Goal: Information Seeking & Learning: Learn about a topic

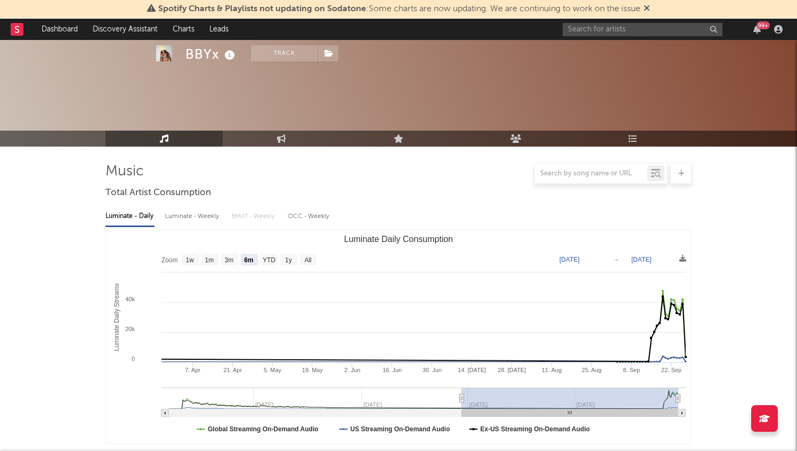
select select "6m"
select select "1w"
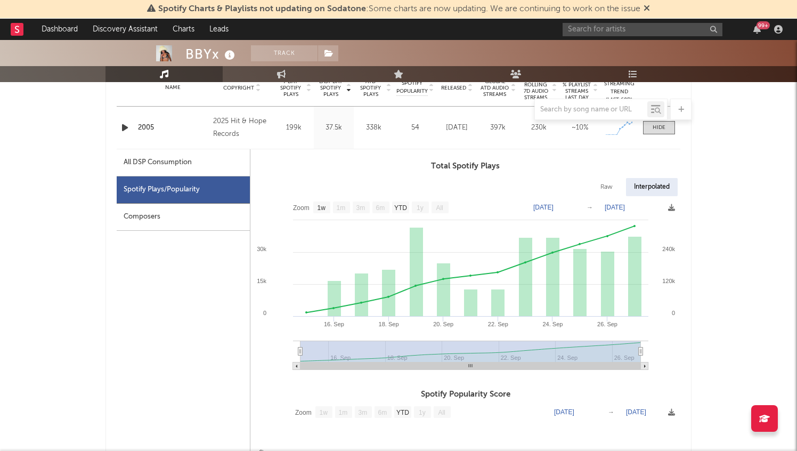
click at [606, 29] on input "text" at bounding box center [643, 29] width 160 height 13
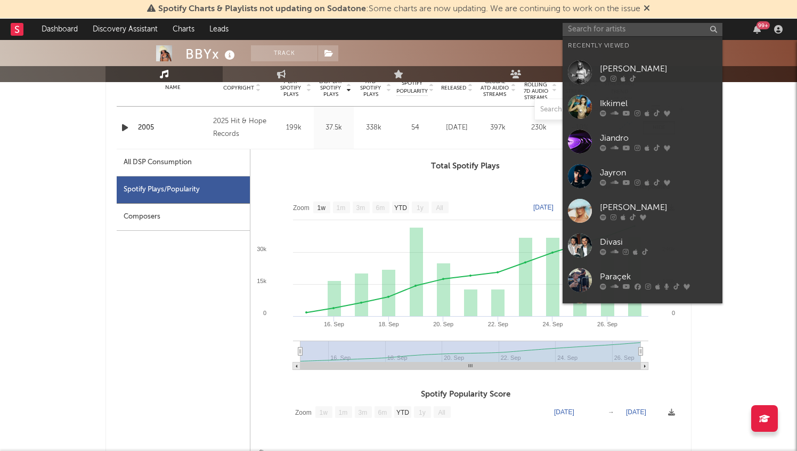
type input "p"
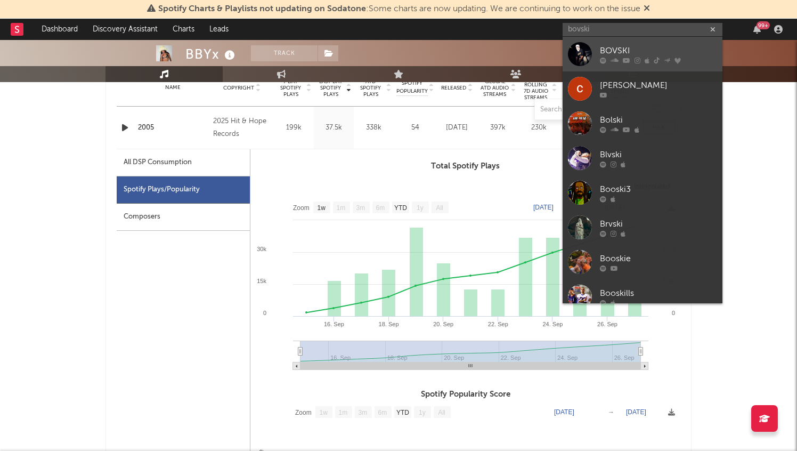
type input "bovski"
click at [654, 45] on div "BOVSKI" at bounding box center [658, 50] width 117 height 13
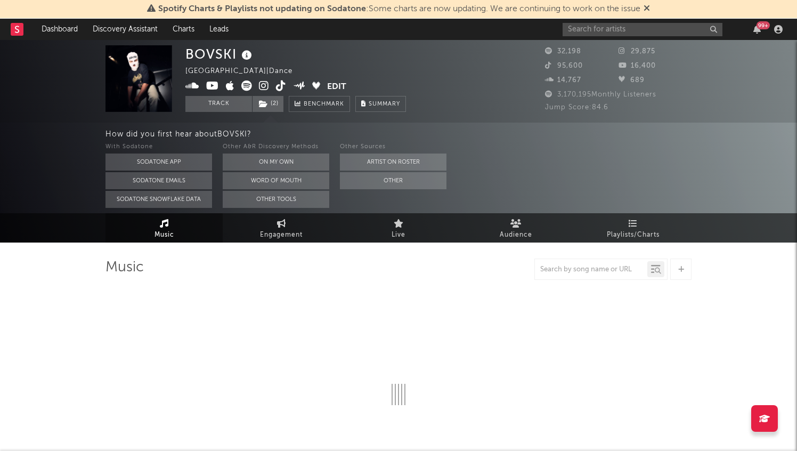
select select "6m"
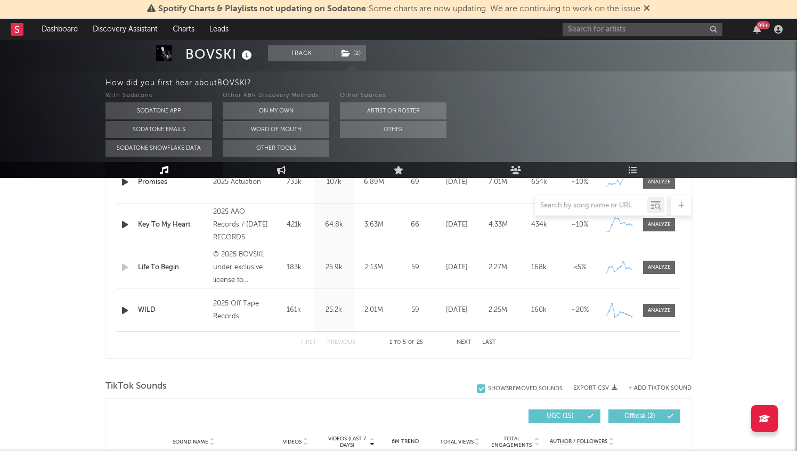
scroll to position [549, 0]
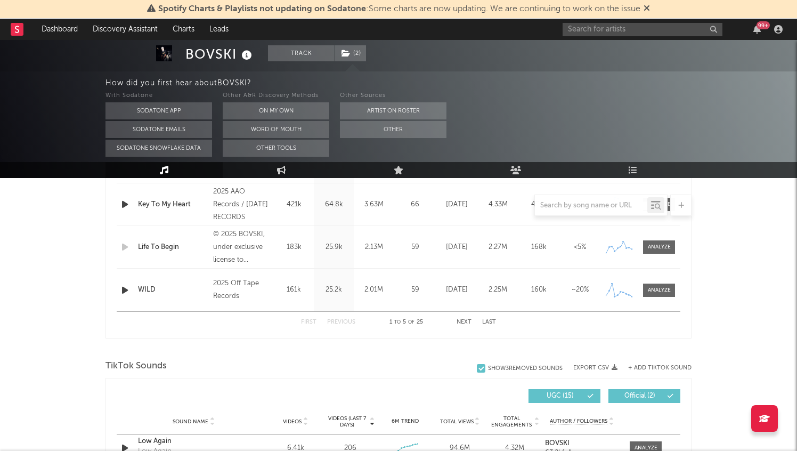
click at [459, 322] on button "Next" at bounding box center [464, 322] width 15 height 6
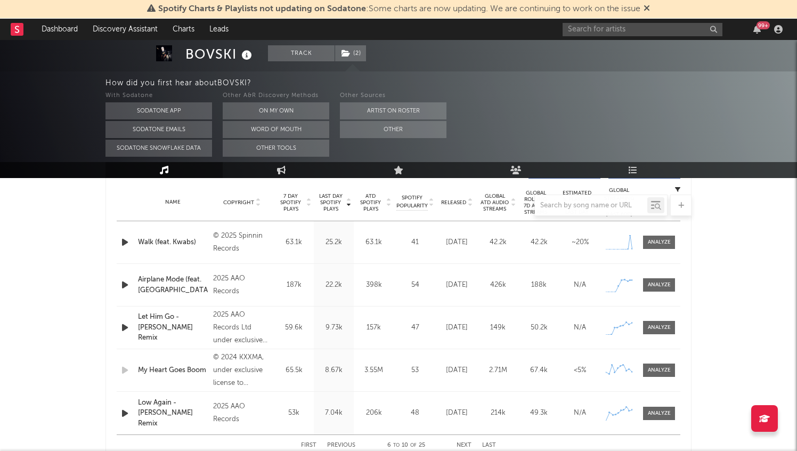
scroll to position [421, 0]
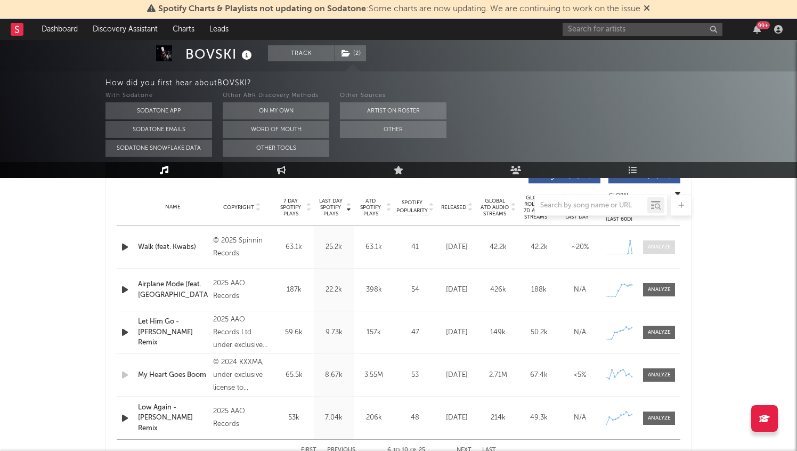
click at [658, 249] on div at bounding box center [659, 247] width 23 height 8
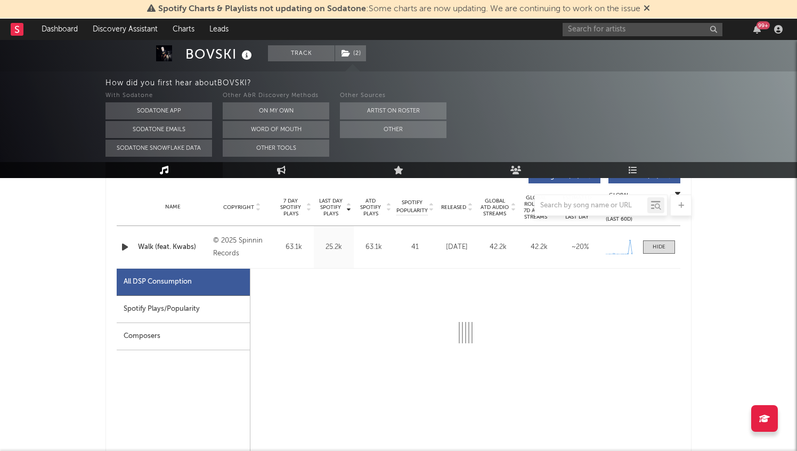
select select "1w"
